Goal: Entertainment & Leisure: Browse casually

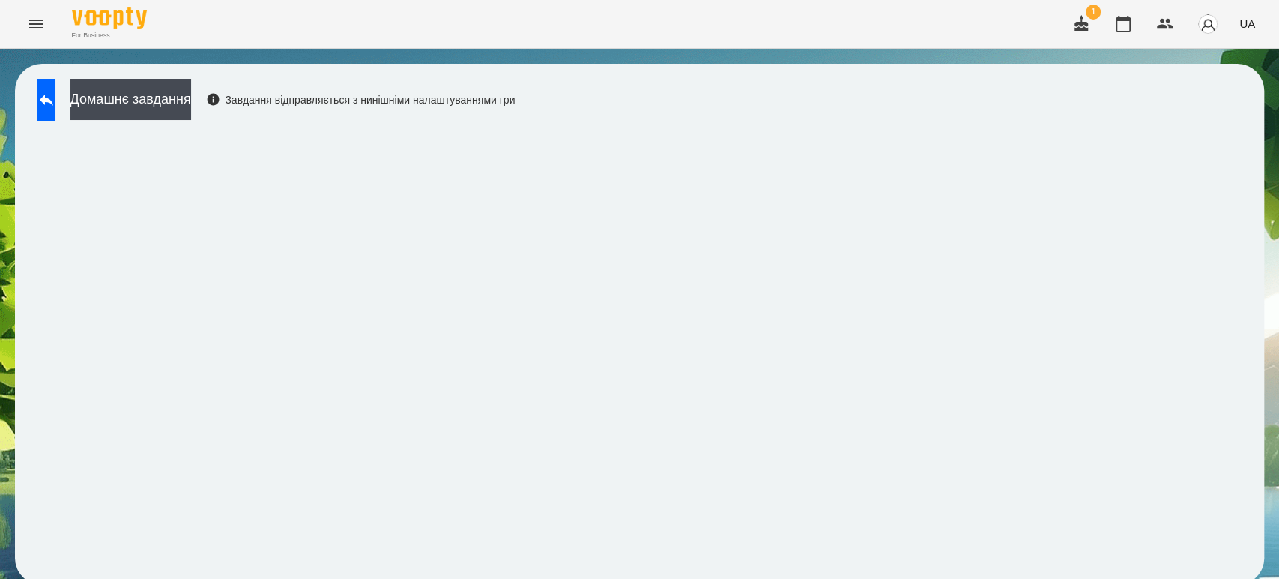
scroll to position [6, 0]
click at [49, 97] on button at bounding box center [46, 100] width 18 height 42
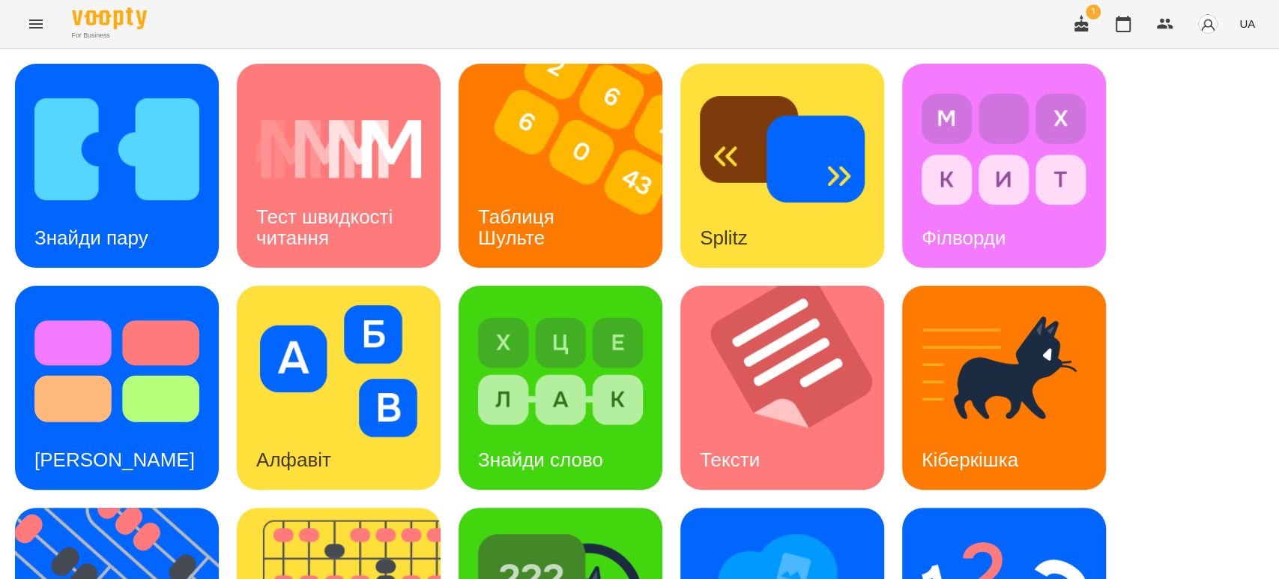
scroll to position [369, 0]
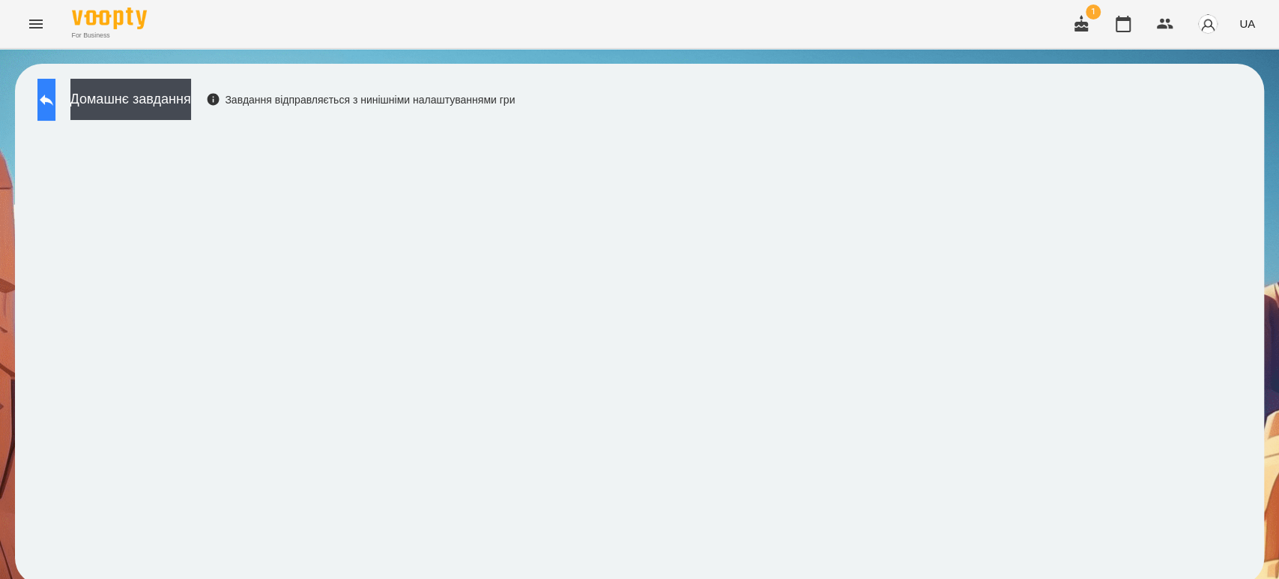
click at [55, 96] on icon at bounding box center [46, 100] width 18 height 18
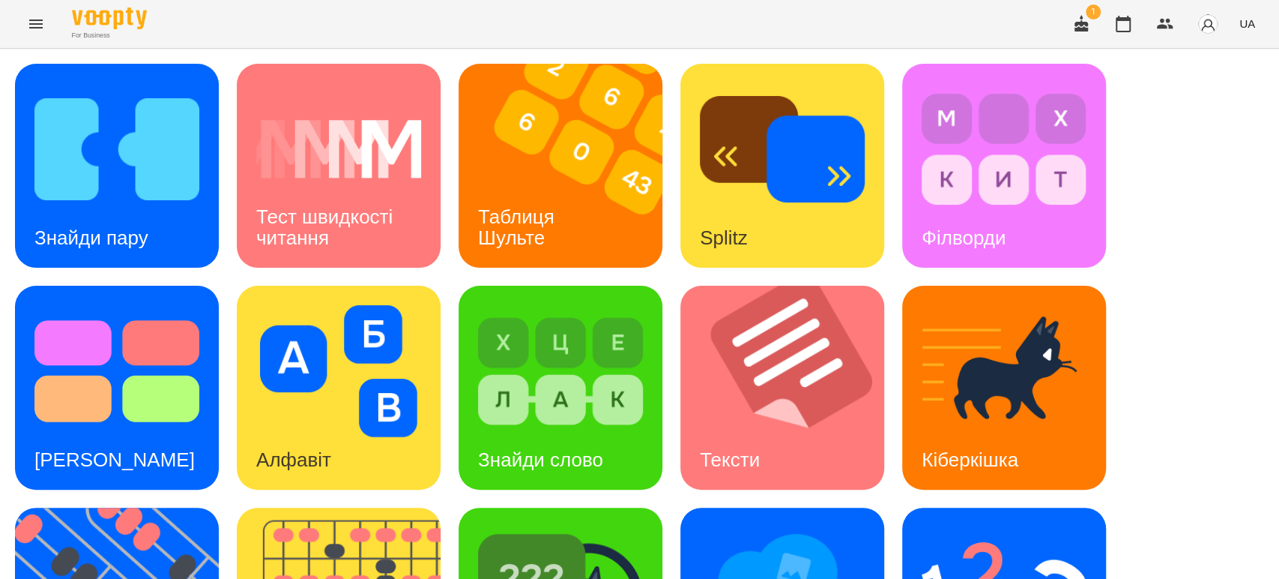
scroll to position [166, 0]
click at [88, 226] on h3 "Знайди пару" at bounding box center [91, 237] width 114 height 22
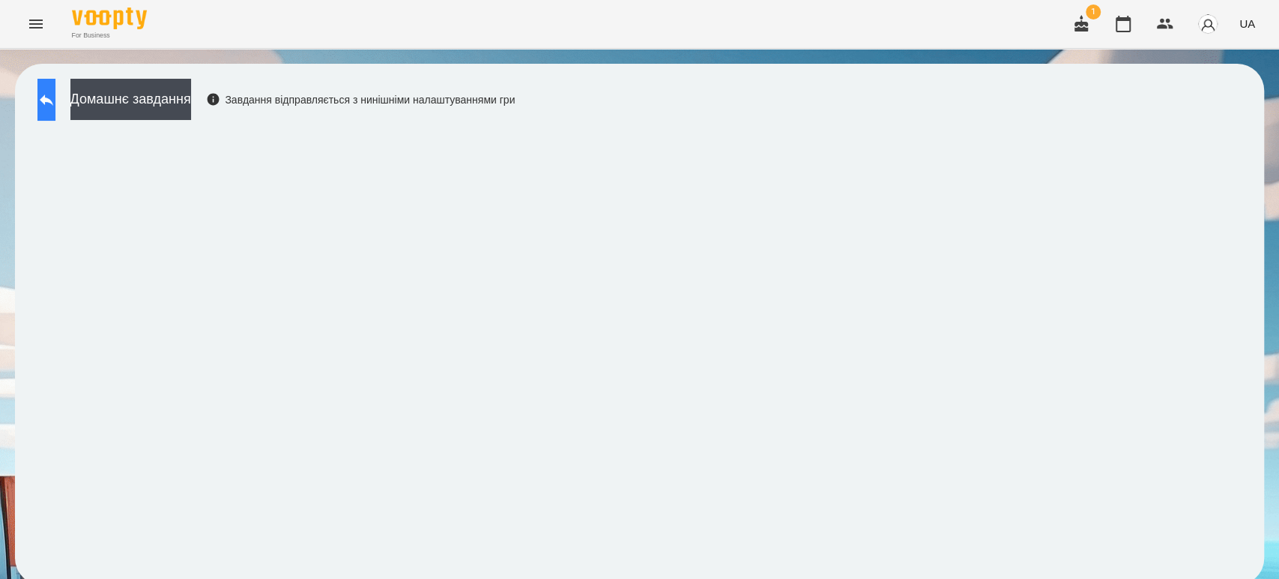
click at [55, 94] on icon at bounding box center [46, 100] width 18 height 18
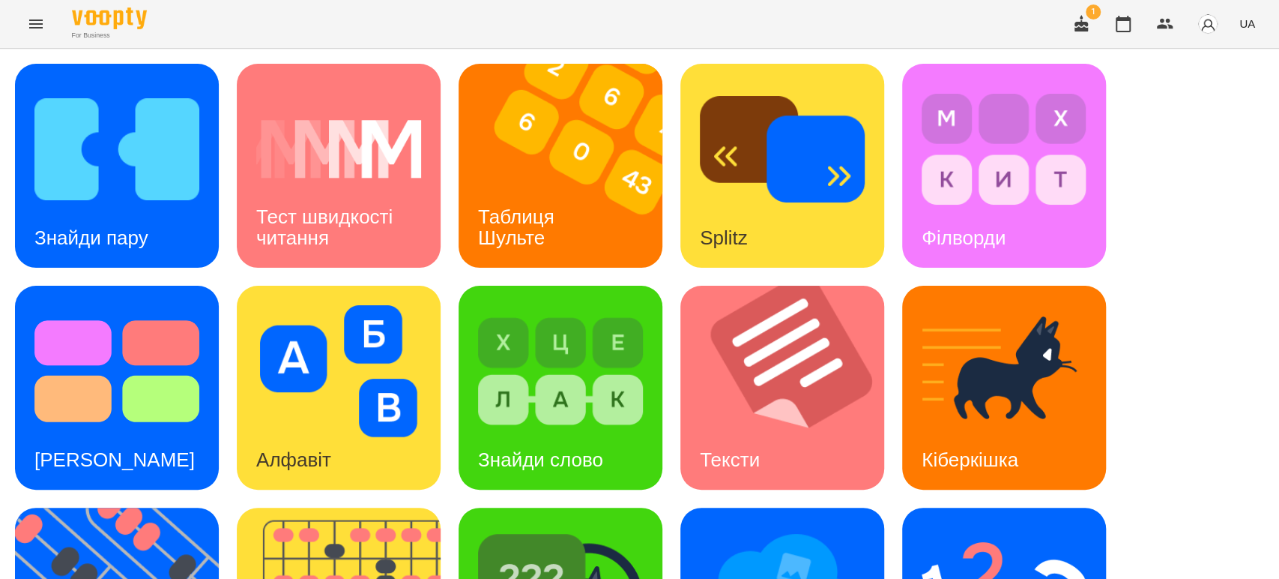
scroll to position [369, 0]
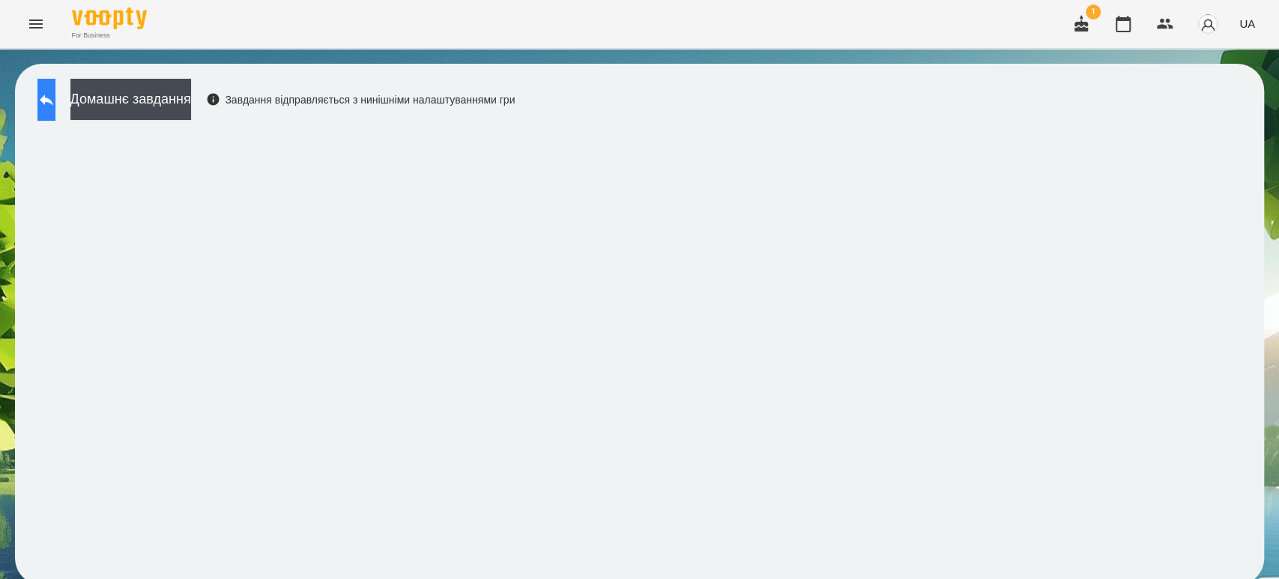
click at [55, 103] on icon at bounding box center [46, 100] width 18 height 18
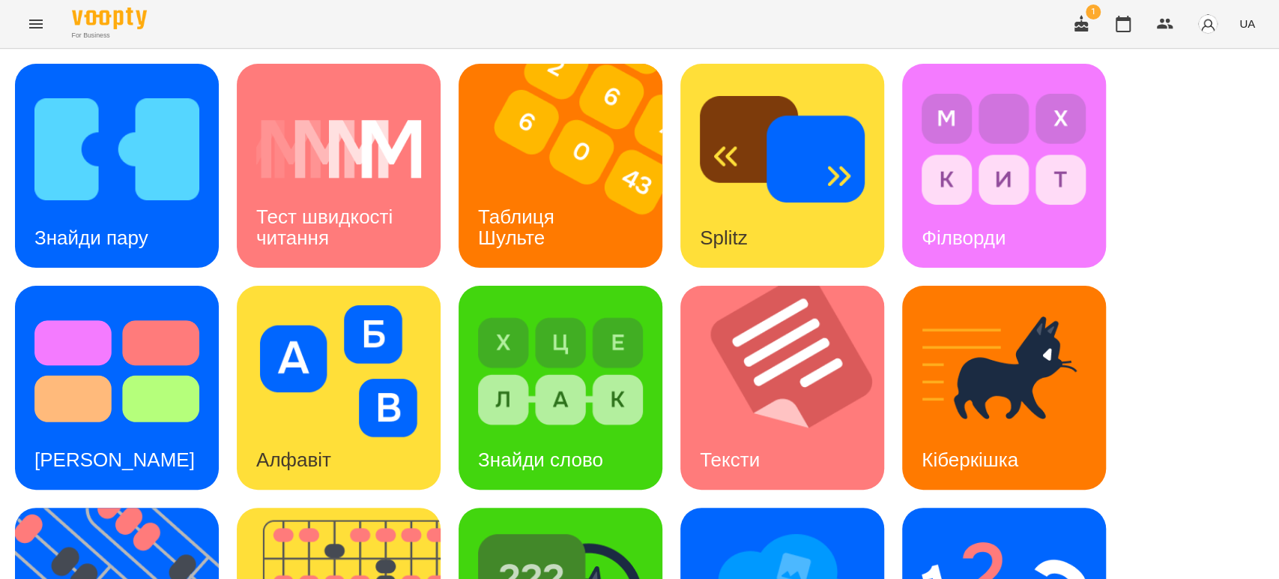
scroll to position [369, 0]
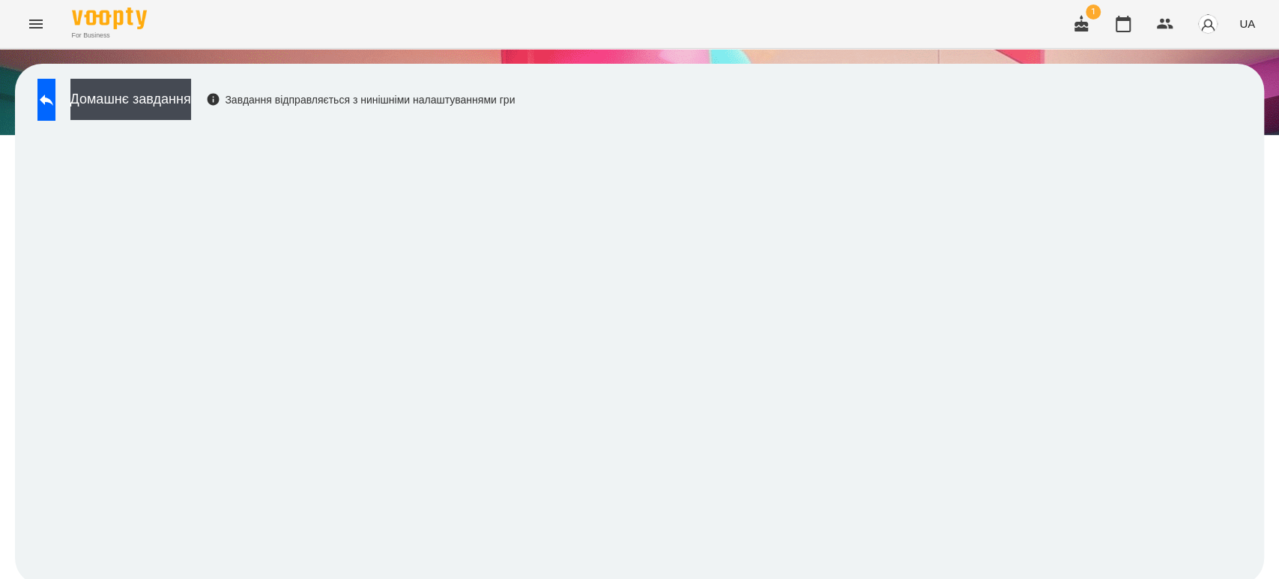
scroll to position [6, 0]
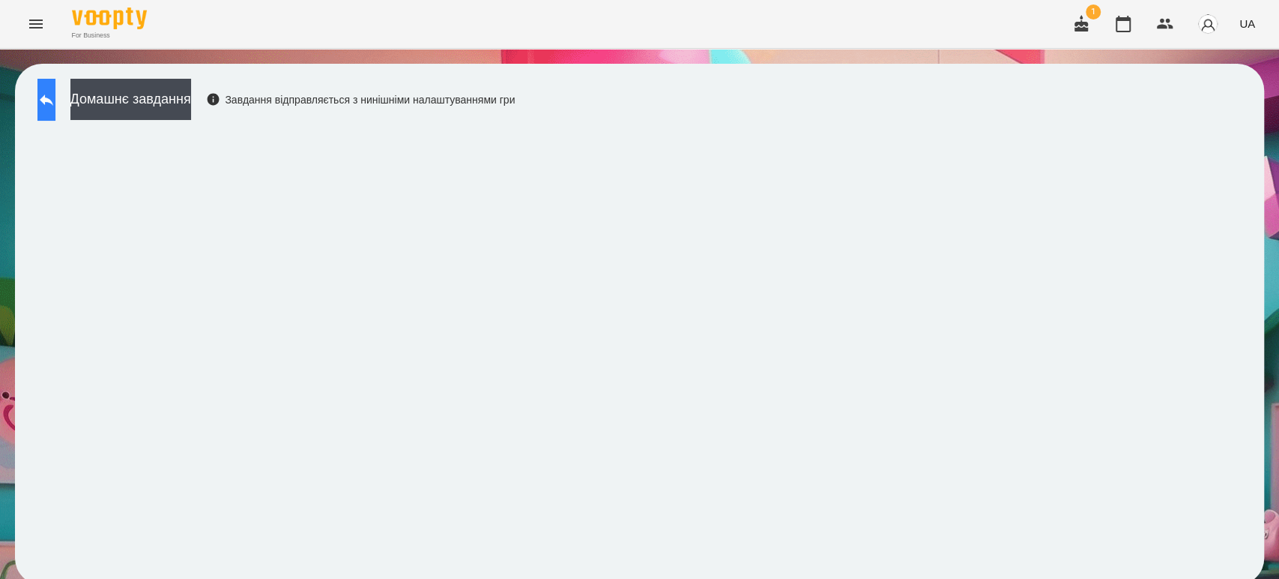
click at [52, 91] on icon at bounding box center [46, 100] width 18 height 18
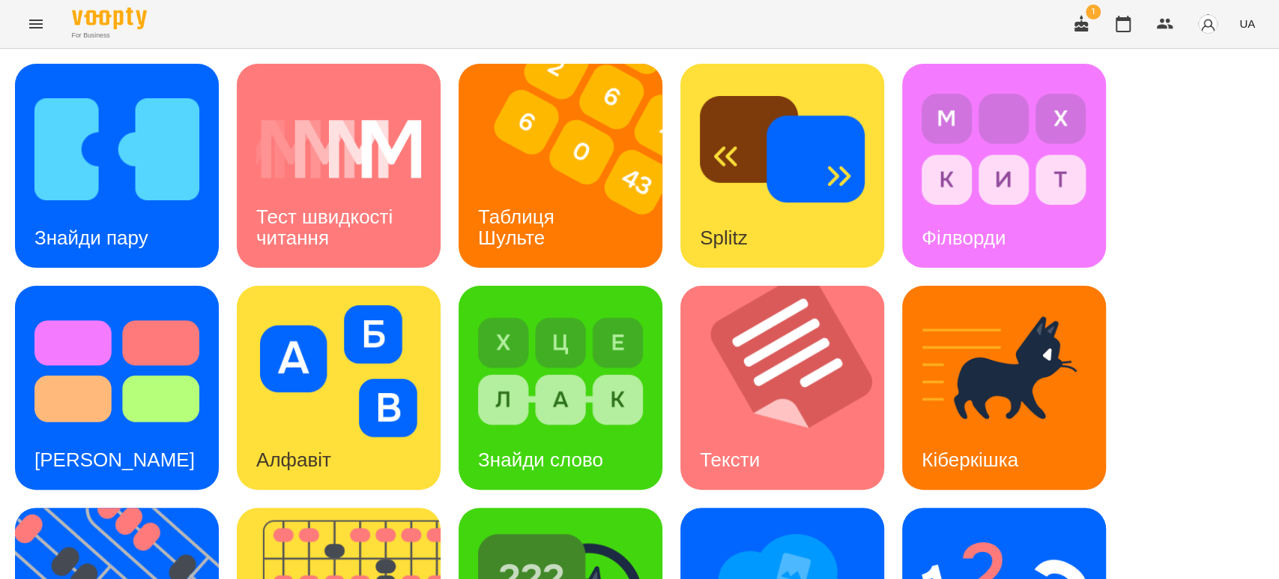
scroll to position [369, 0]
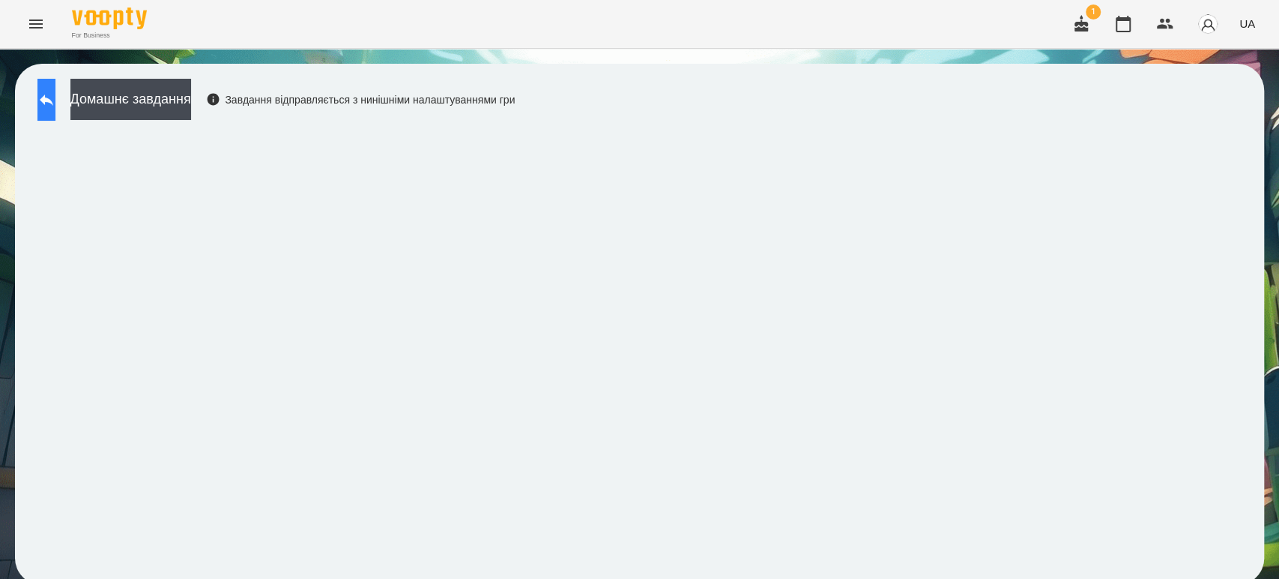
click at [55, 100] on button at bounding box center [46, 100] width 18 height 42
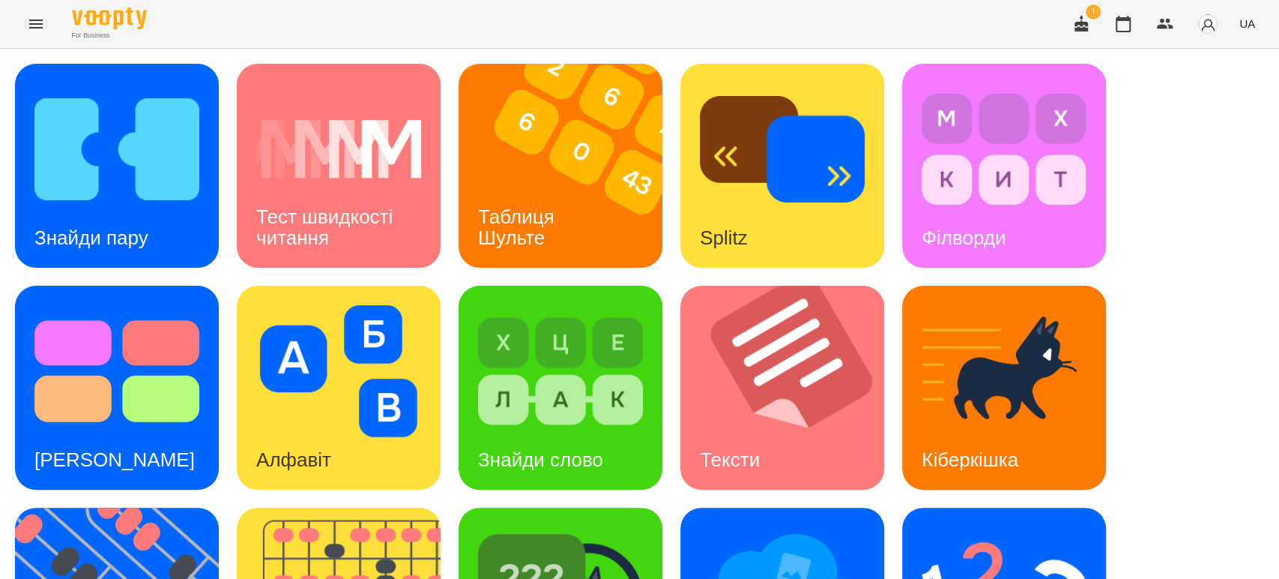
scroll to position [369, 0]
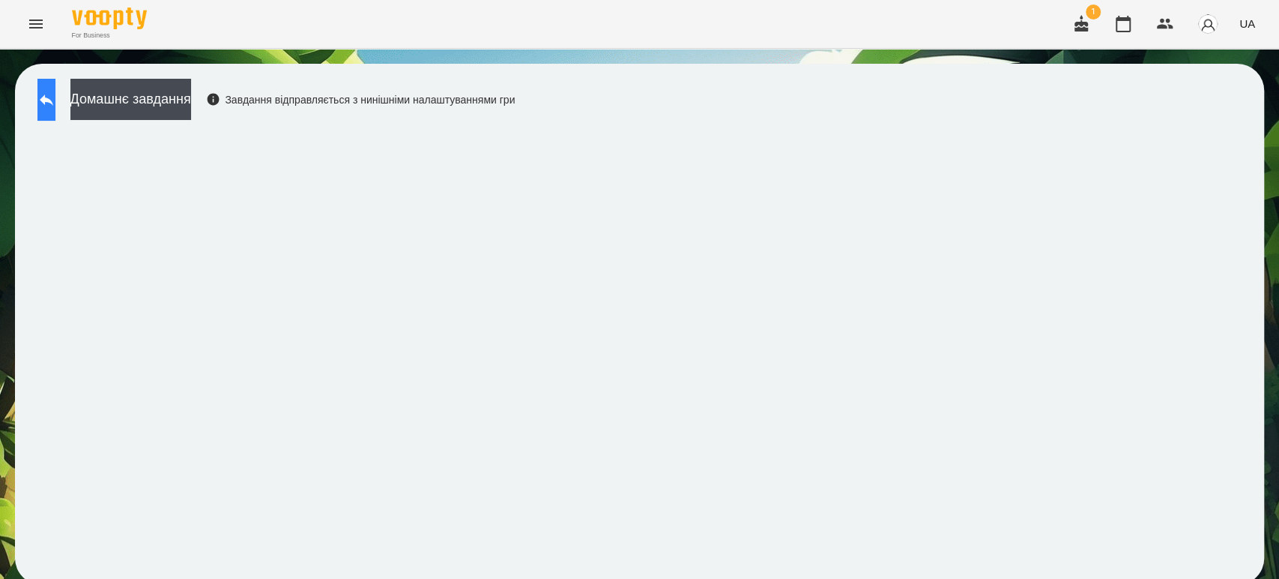
click at [53, 100] on icon at bounding box center [46, 99] width 13 height 11
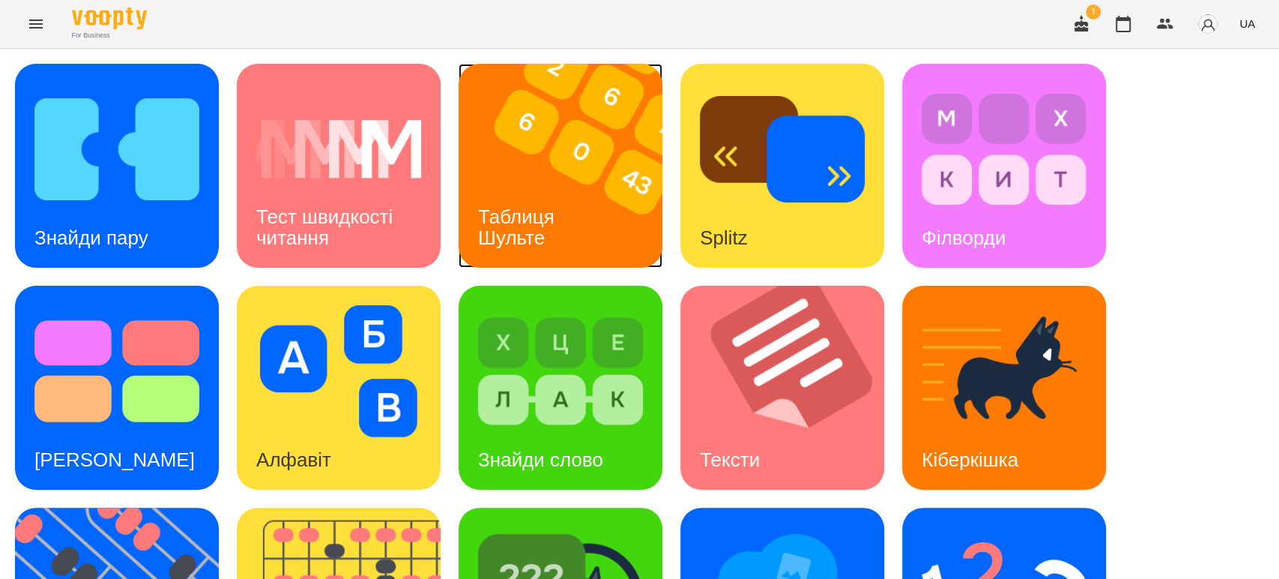
click at [557, 217] on h3 "Таблиця Шульте" at bounding box center [519, 226] width 82 height 43
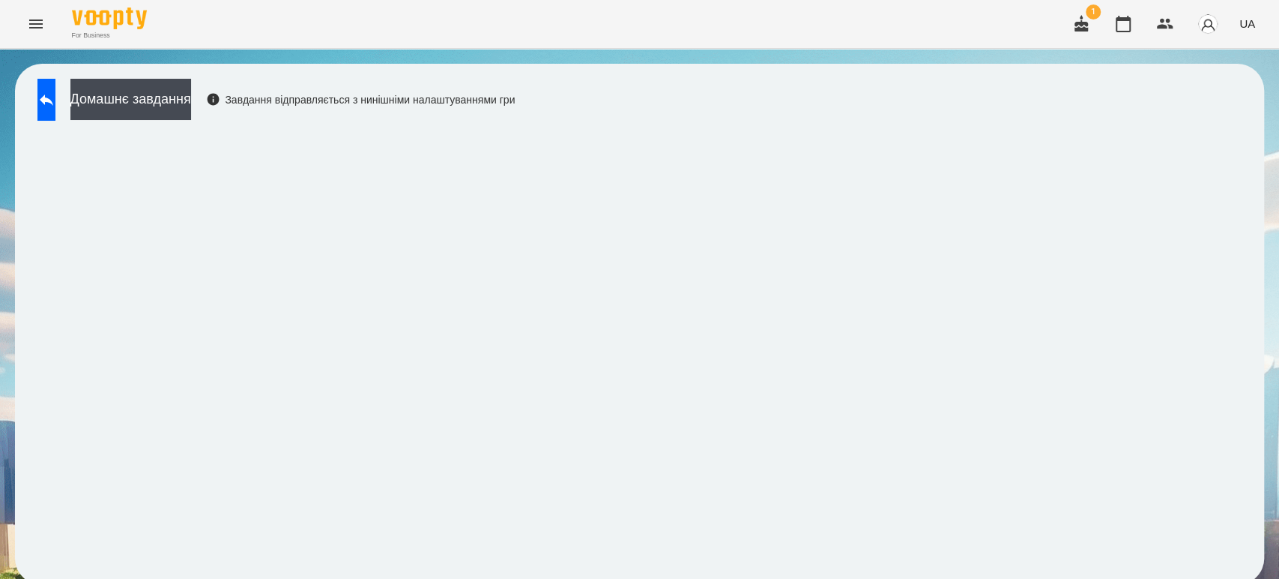
scroll to position [6, 0]
click at [55, 100] on icon at bounding box center [46, 100] width 18 height 18
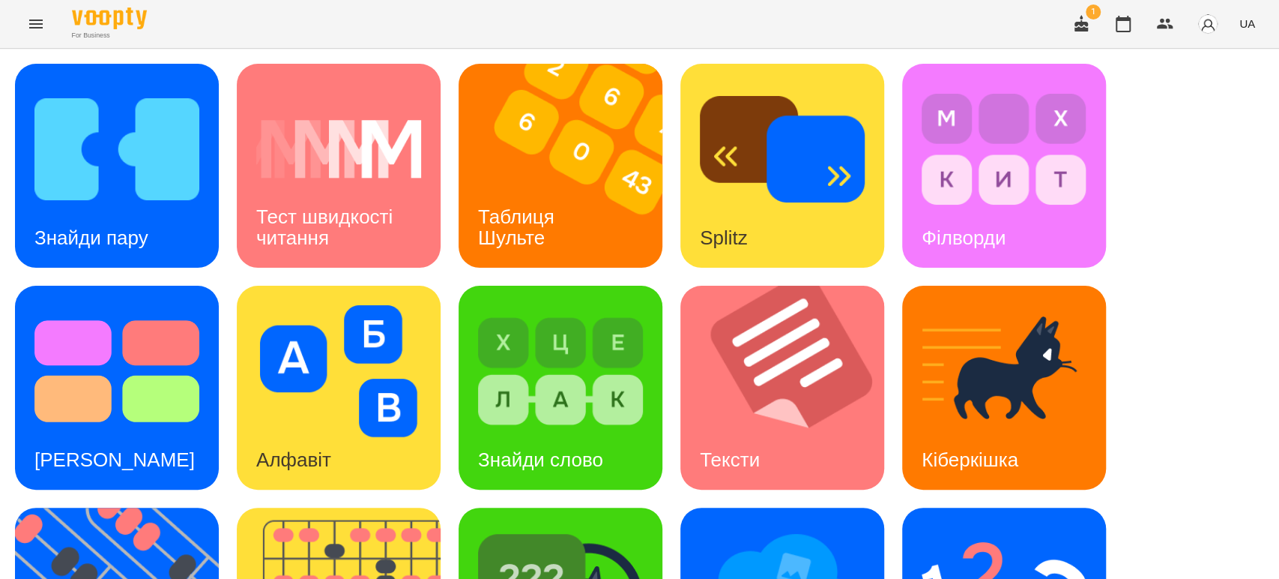
scroll to position [339, 0]
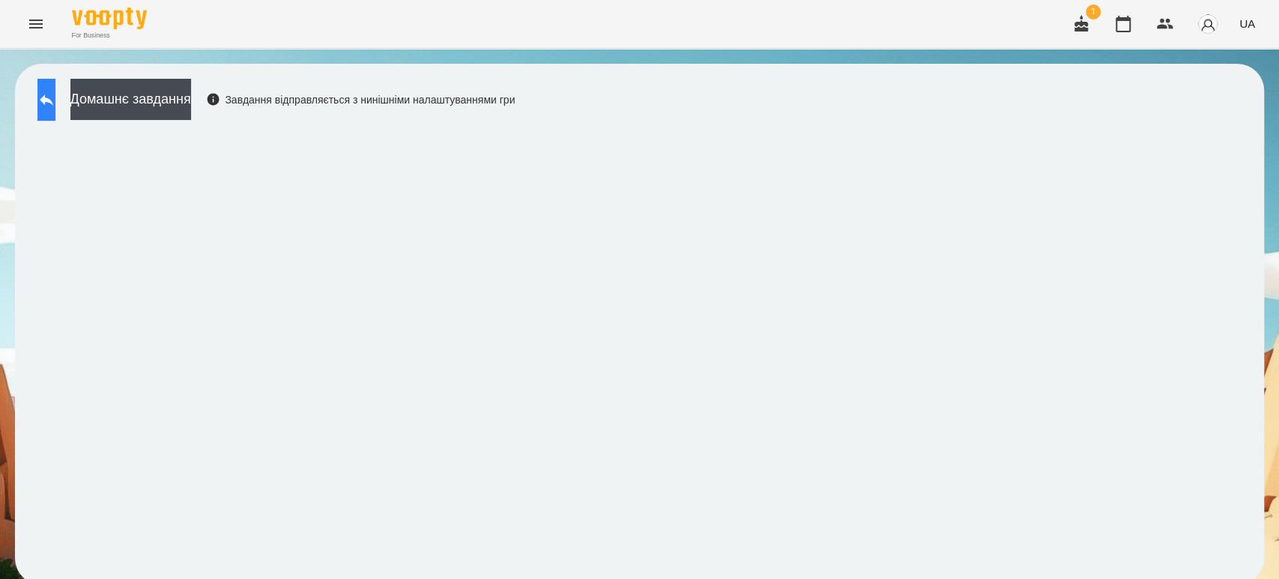
click at [55, 97] on icon at bounding box center [46, 100] width 18 height 18
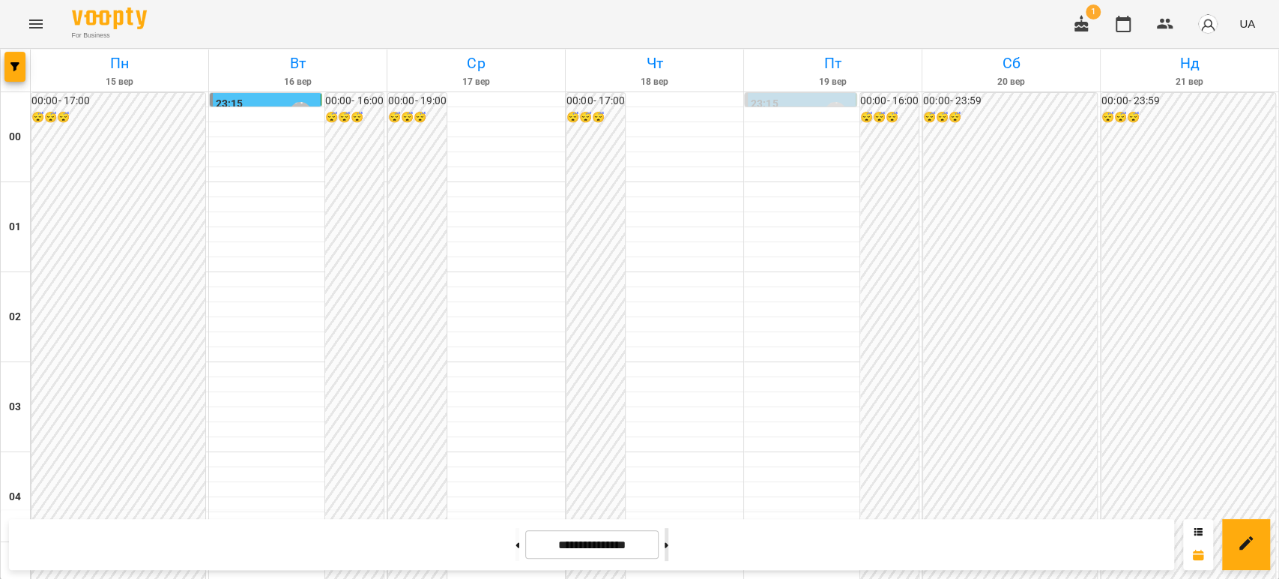
scroll to position [1406, 0]
click at [668, 546] on button at bounding box center [667, 544] width 4 height 33
type input "**********"
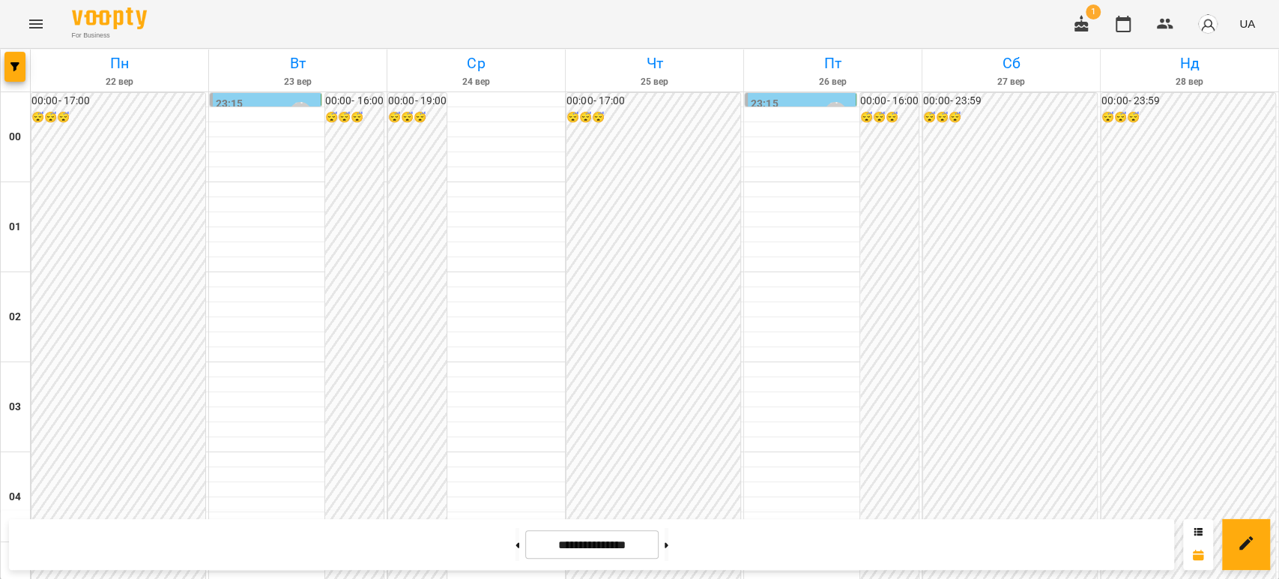
scroll to position [1489, 0]
